Goal: Transaction & Acquisition: Download file/media

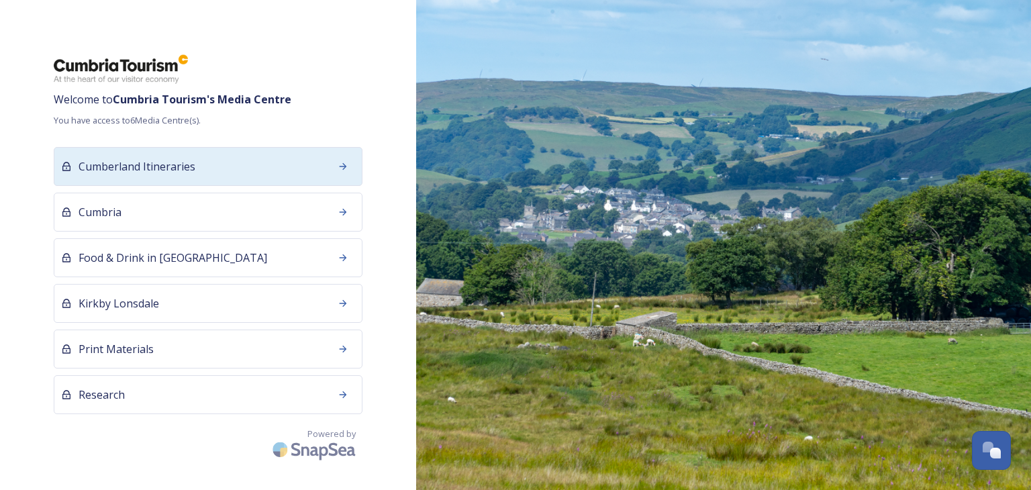
click at [159, 172] on span "Cumberland Itineraries" at bounding box center [137, 166] width 117 height 16
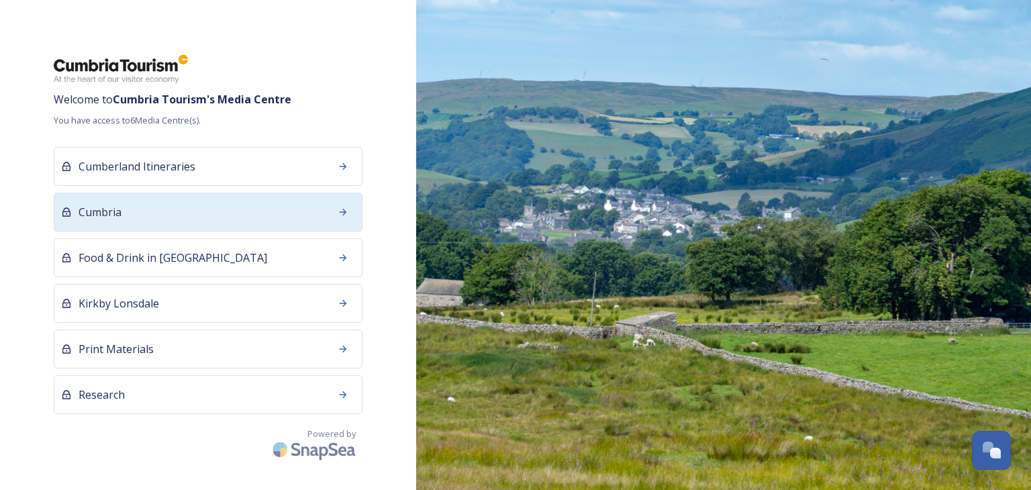
click at [128, 209] on div "Cumbria" at bounding box center [208, 212] width 309 height 39
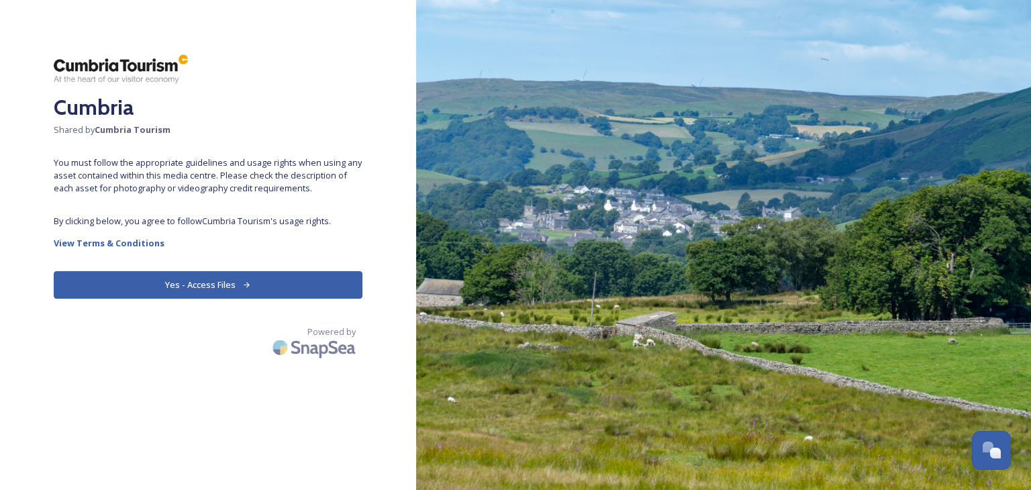
click at [217, 287] on button "Yes - Access Files" at bounding box center [208, 285] width 309 height 28
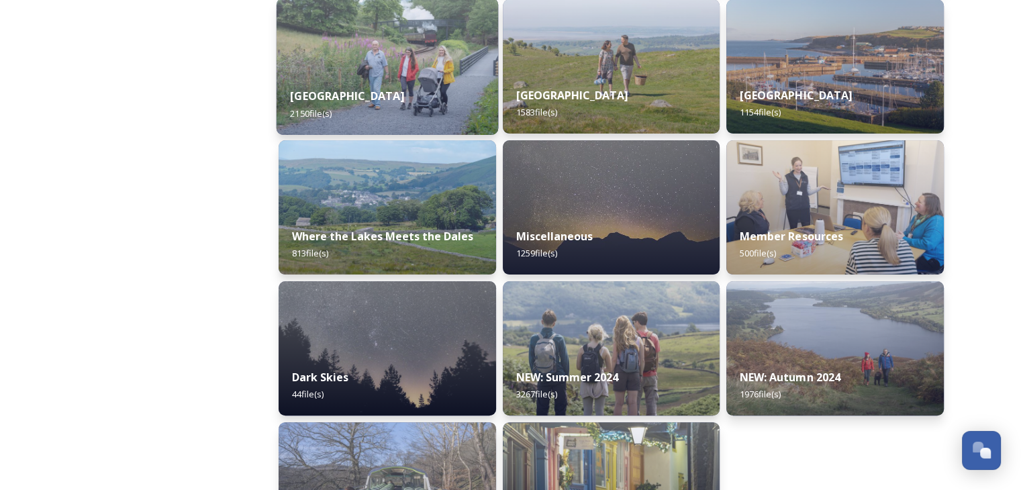
scroll to position [436, 0]
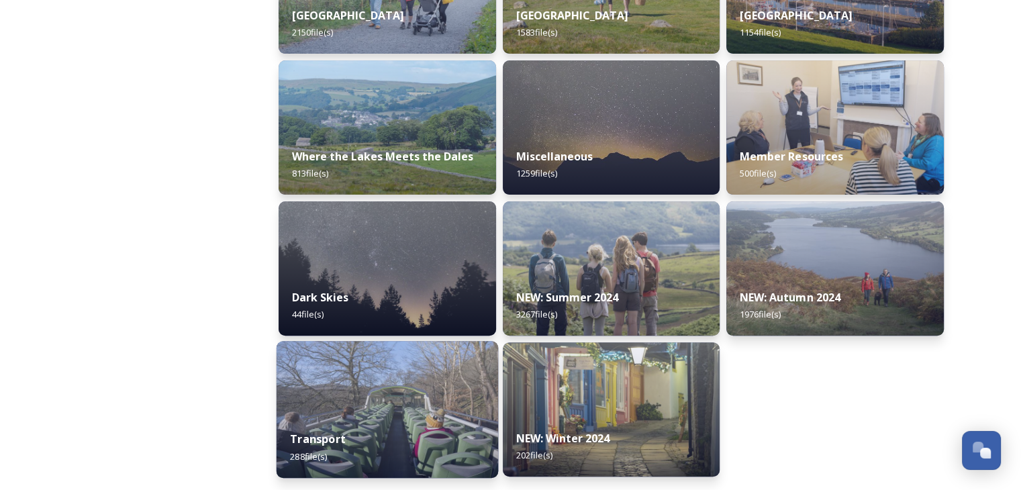
click at [436, 393] on img at bounding box center [387, 409] width 221 height 137
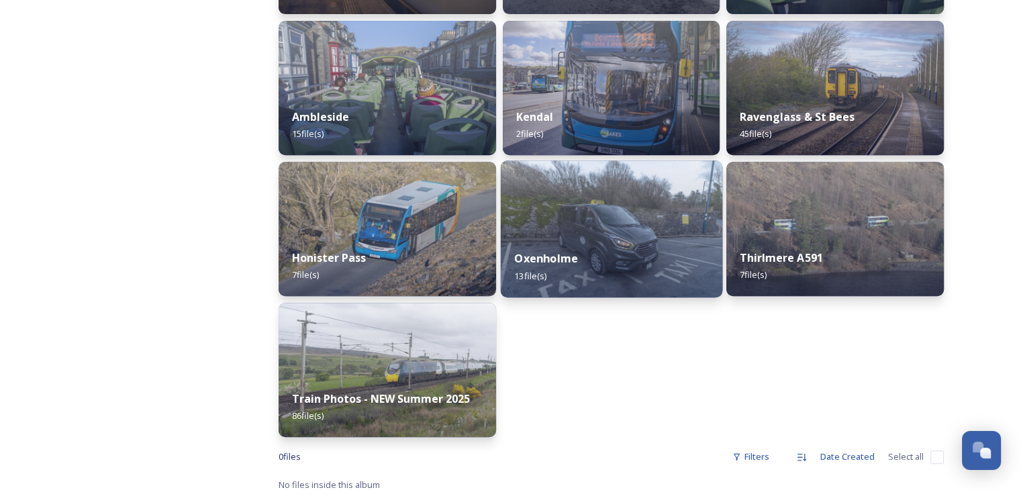
scroll to position [626, 0]
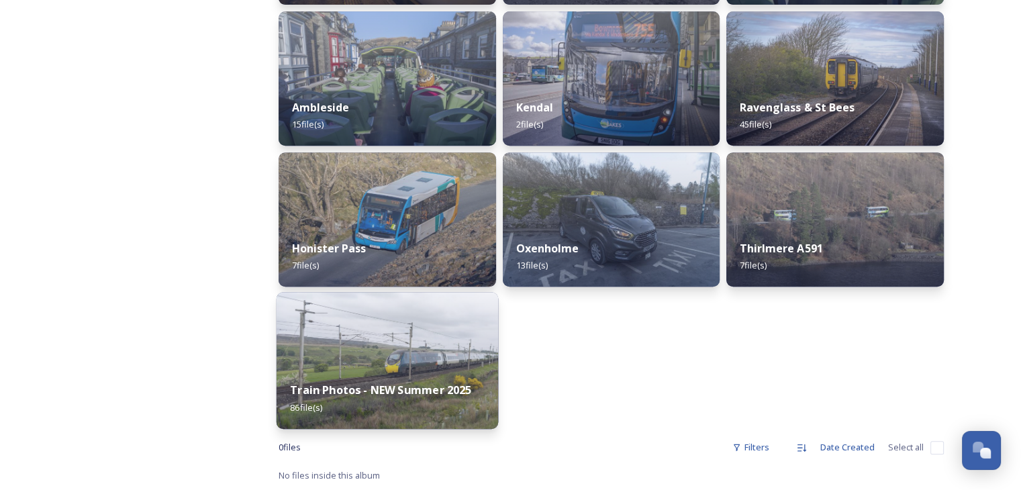
click at [400, 364] on img at bounding box center [387, 360] width 221 height 137
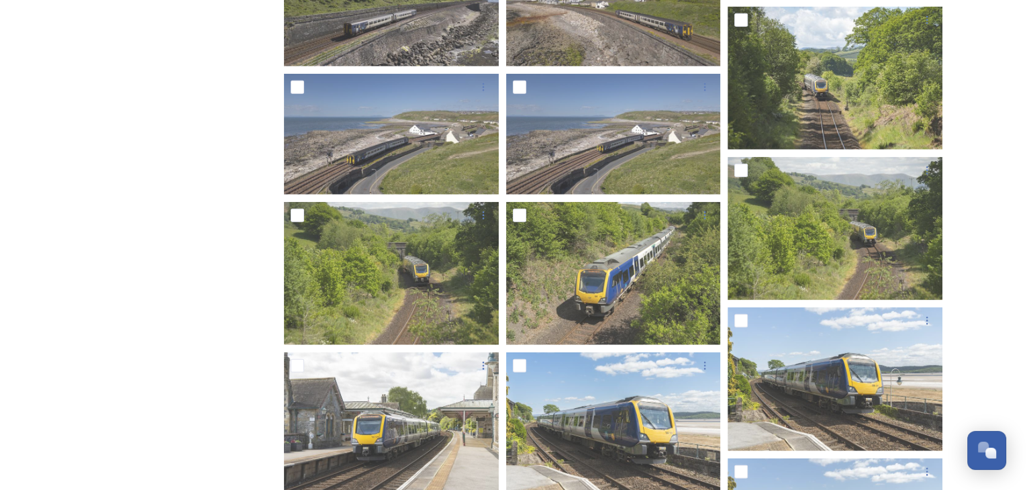
scroll to position [3242, 0]
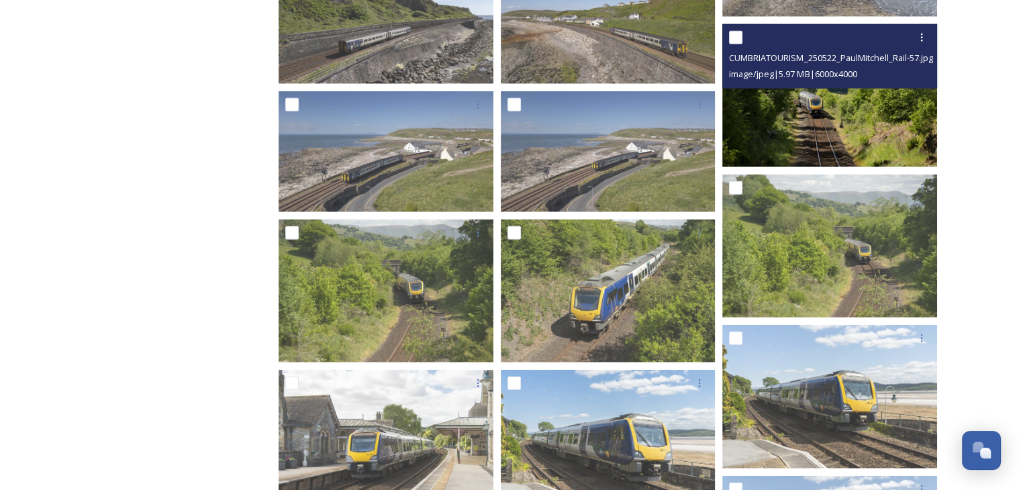
click at [837, 120] on img at bounding box center [829, 95] width 215 height 143
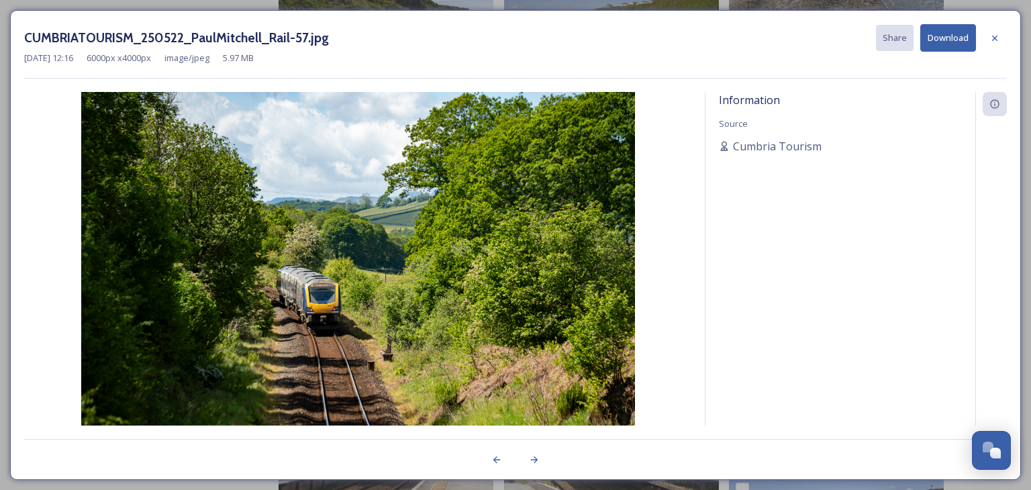
click at [938, 41] on button "Download" at bounding box center [948, 38] width 56 height 28
